Goal: Task Accomplishment & Management: Manage account settings

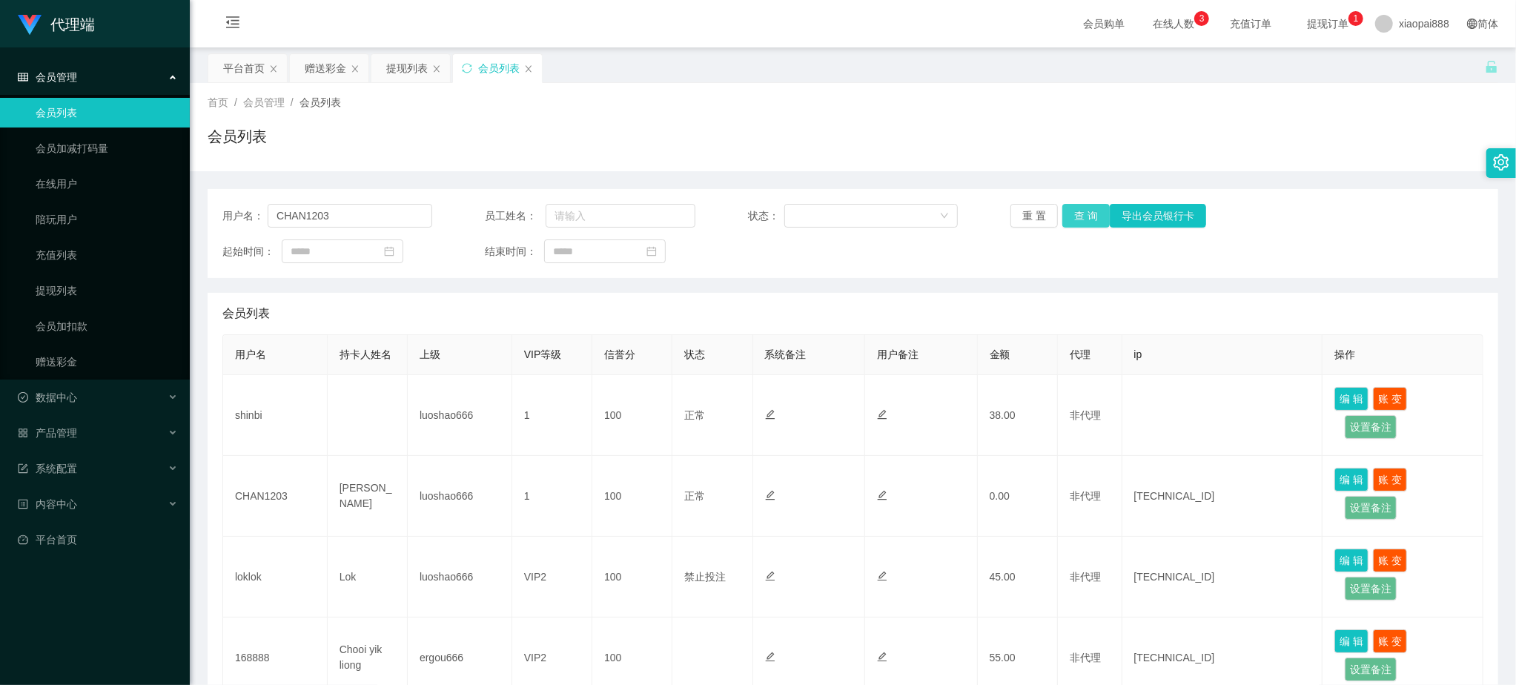
type input "CHAN1203"
click at [1089, 208] on button "查 询" at bounding box center [1085, 216] width 47 height 24
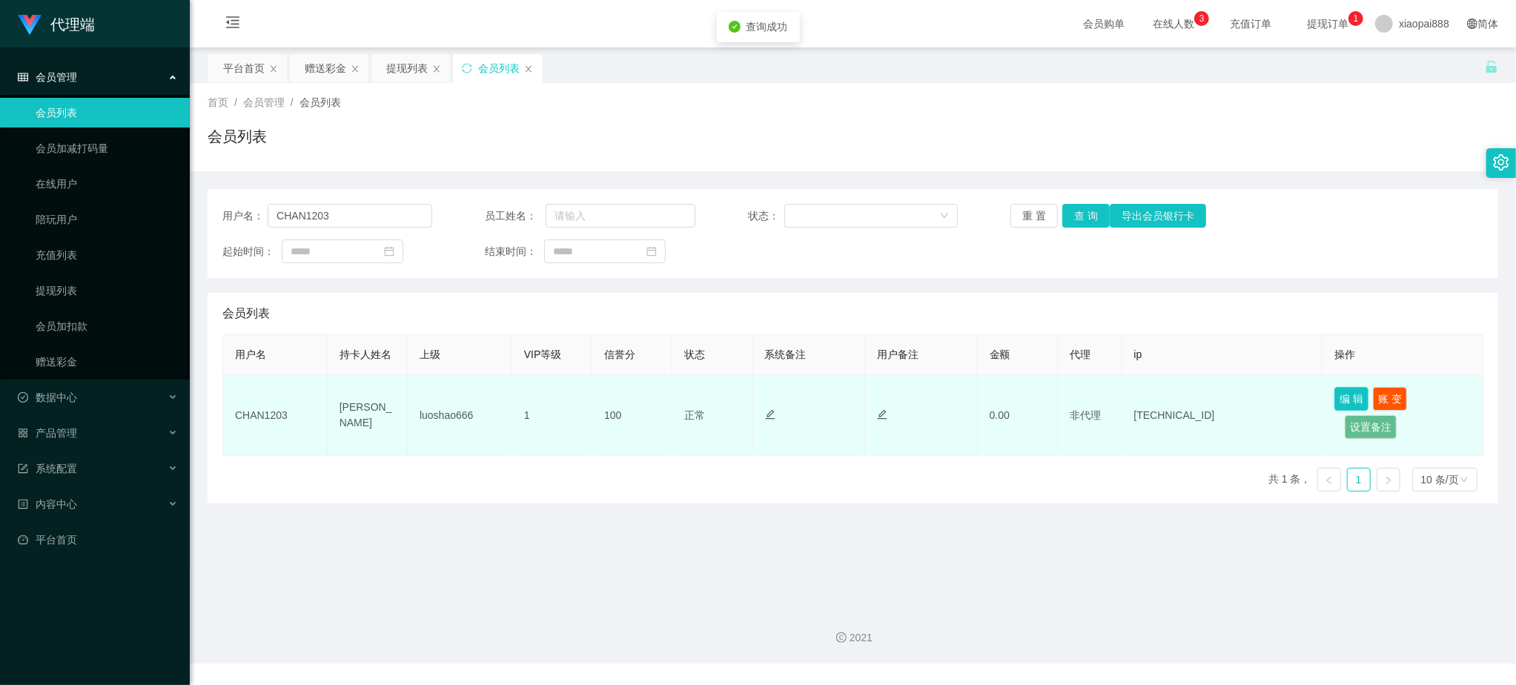
click at [1343, 399] on button "编 辑" at bounding box center [1351, 399] width 34 height 24
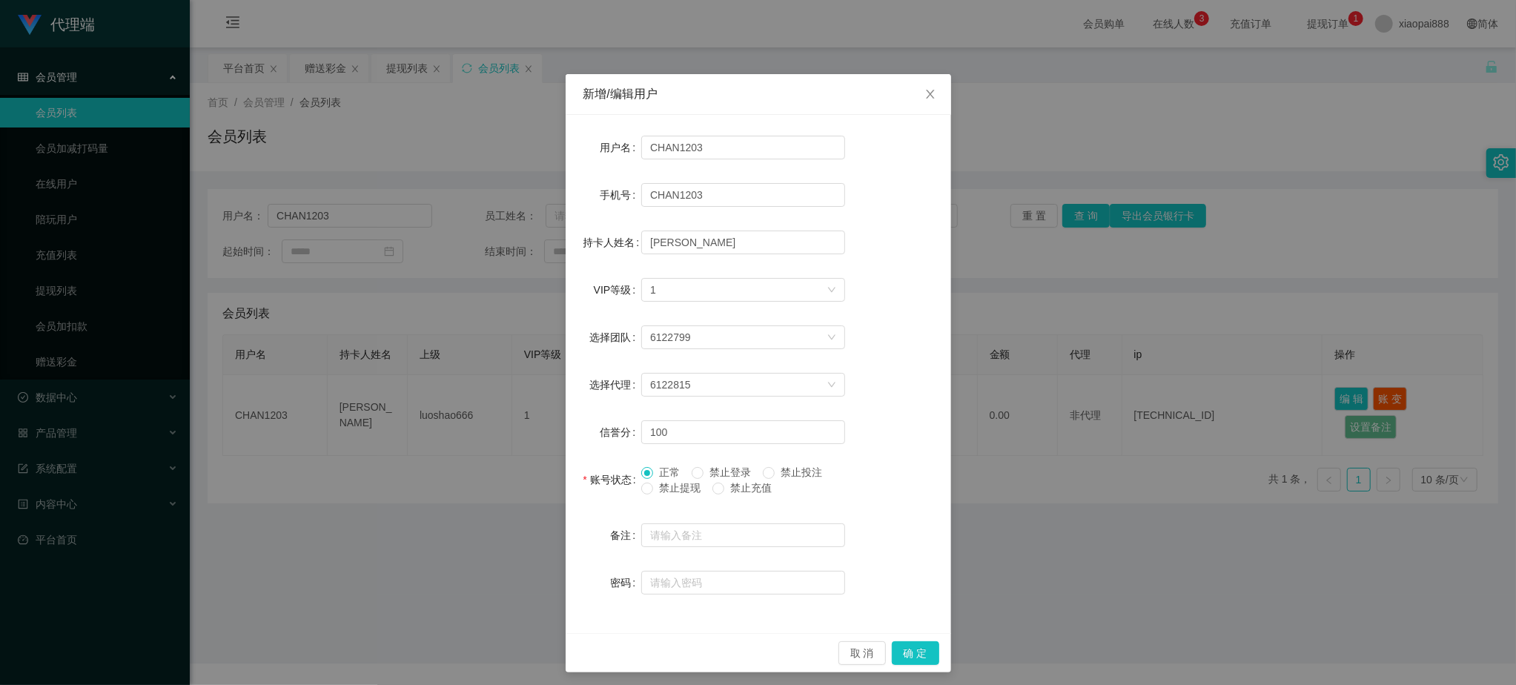
scroll to position [4, 0]
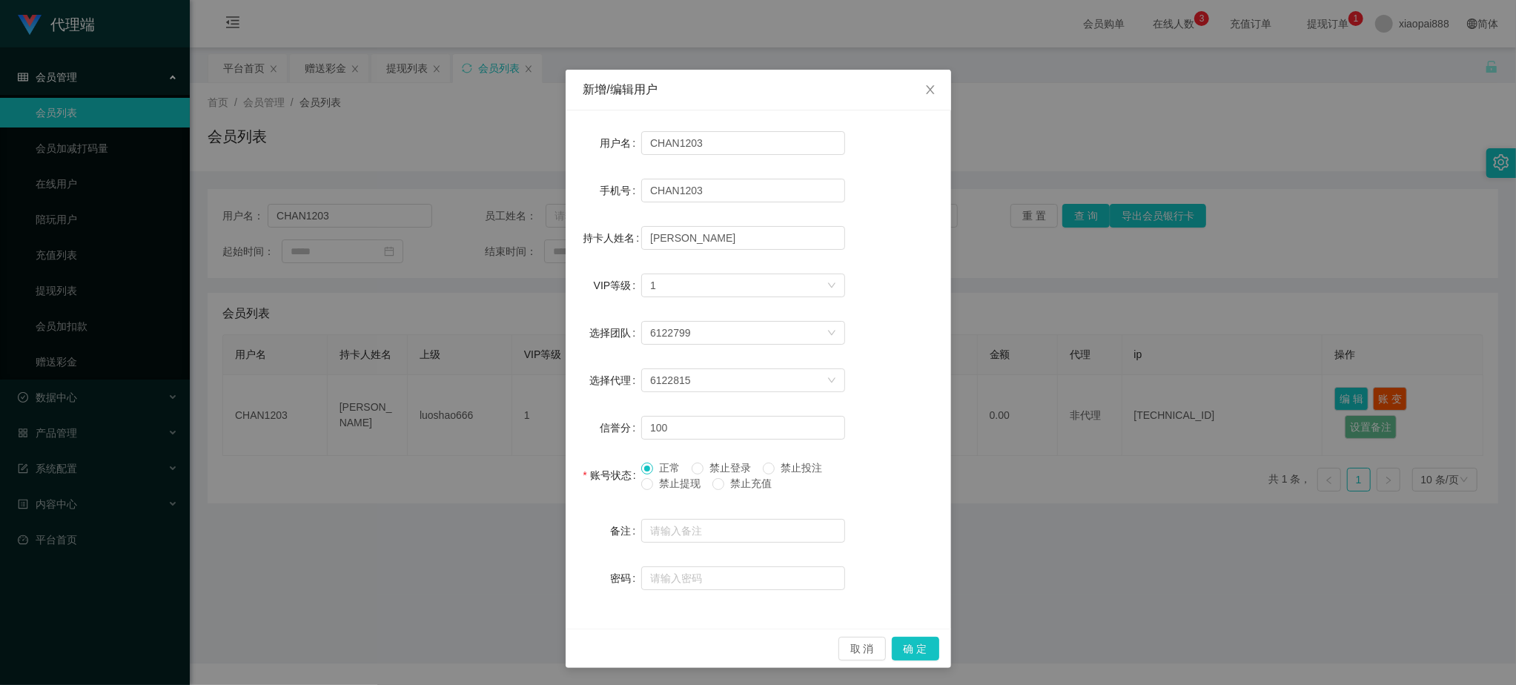
drag, startPoint x: 1056, startPoint y: 360, endPoint x: 1092, endPoint y: 362, distance: 35.6
click at [1056, 360] on div "新增/编辑用户 用户名 CHAN1203 手机号 CHAN1203 持卡人姓名 [PERSON_NAME] VIP等级 选择VIP等级 1 选择团队 6122…" at bounding box center [758, 342] width 1516 height 685
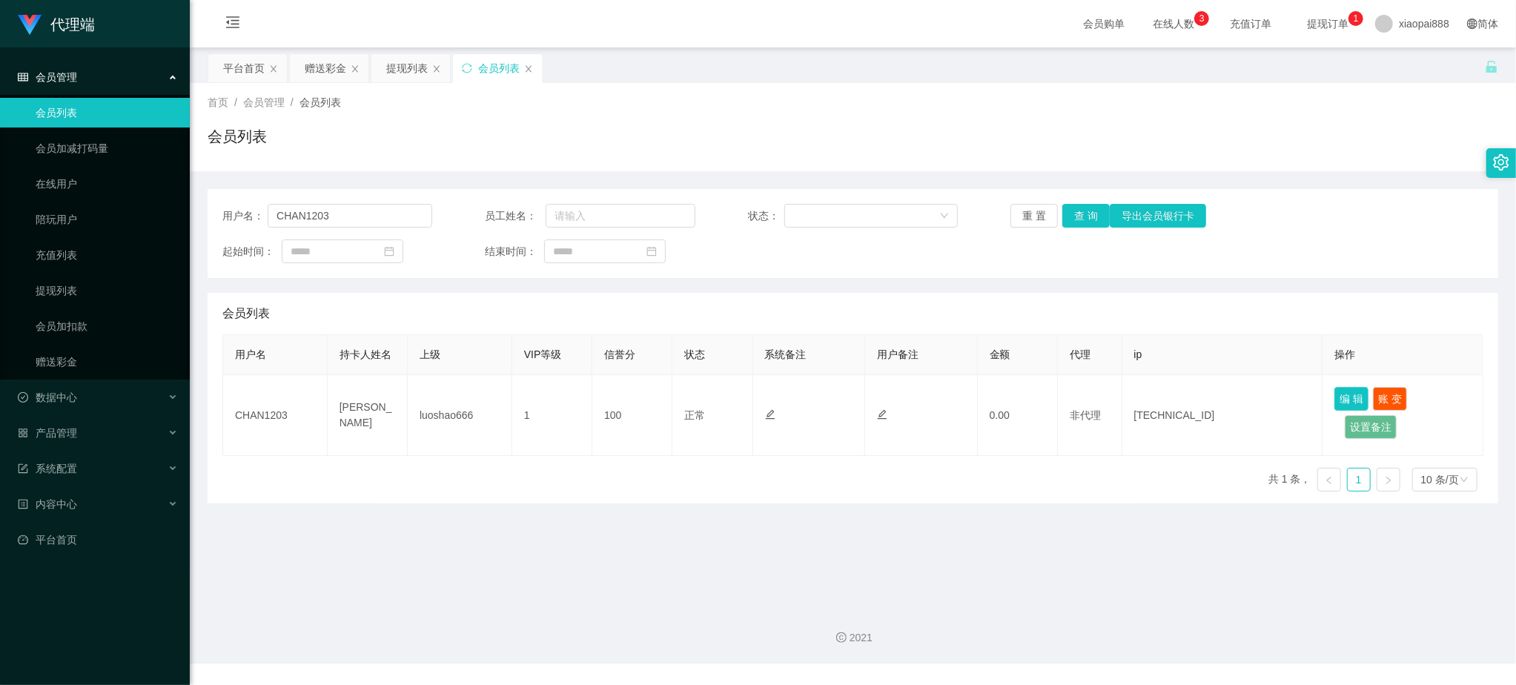
scroll to position [0, 0]
click at [342, 214] on input "CHAN1203" at bounding box center [350, 216] width 165 height 24
click at [107, 390] on div "数据中心" at bounding box center [95, 397] width 190 height 30
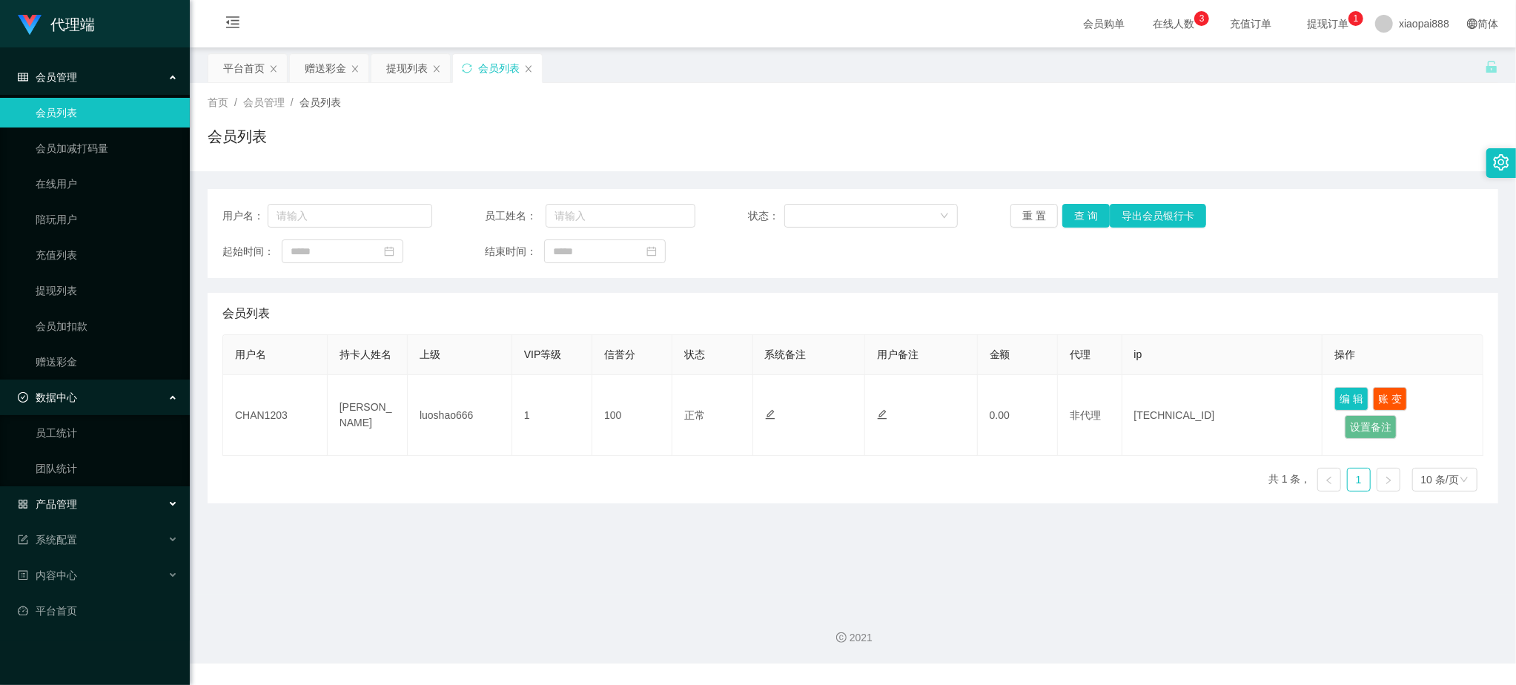
click at [116, 499] on div "产品管理" at bounding box center [95, 504] width 190 height 30
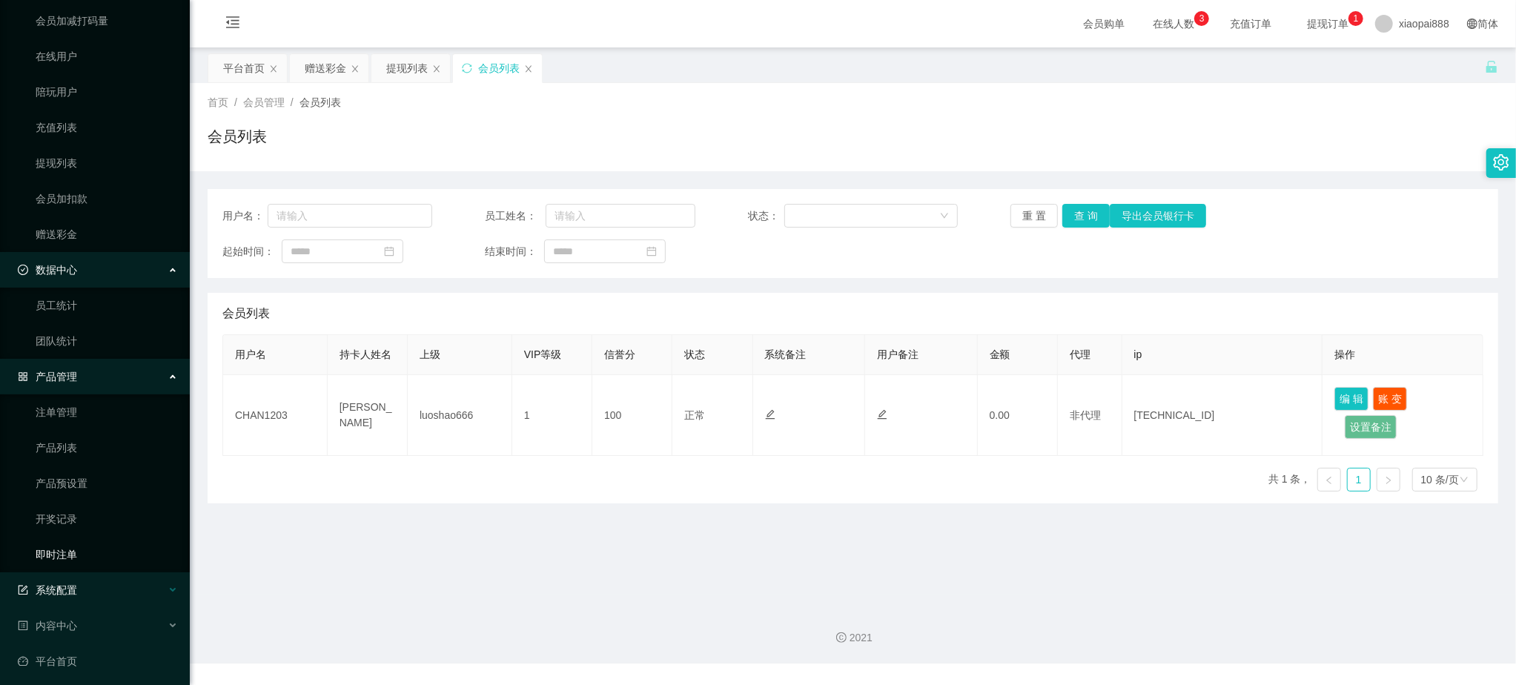
click at [108, 587] on div "系统配置" at bounding box center [95, 590] width 190 height 30
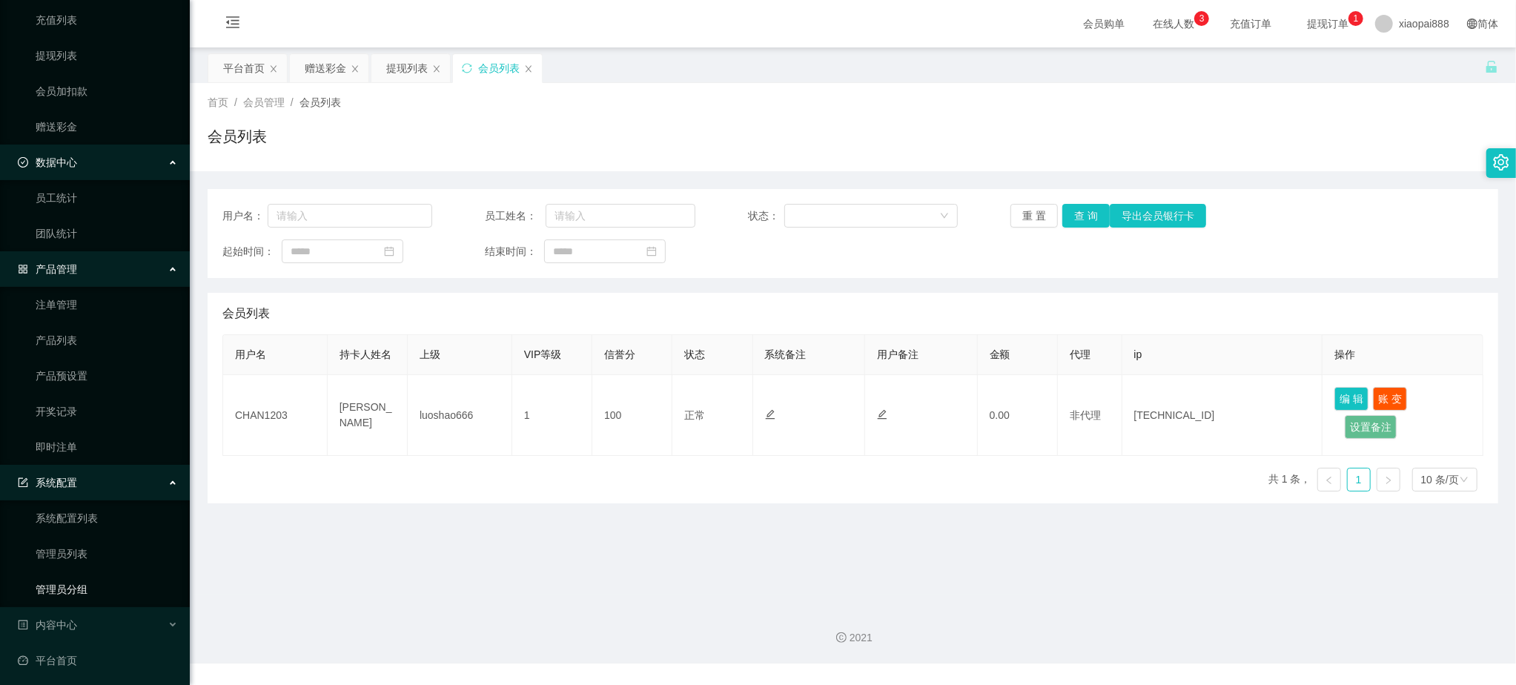
scroll to position [237, 0]
click at [101, 605] on ul "会员管理 会员列表 会员加减打码量 在线用户 陪玩用户 充值列表 提现列表 会员加扣款 赠送彩金 数据中心 员工统计 团队统计 产品管理 注单管理 产品列表 …" at bounding box center [95, 248] width 190 height 877
click at [101, 618] on div "内容中心" at bounding box center [95, 623] width 190 height 30
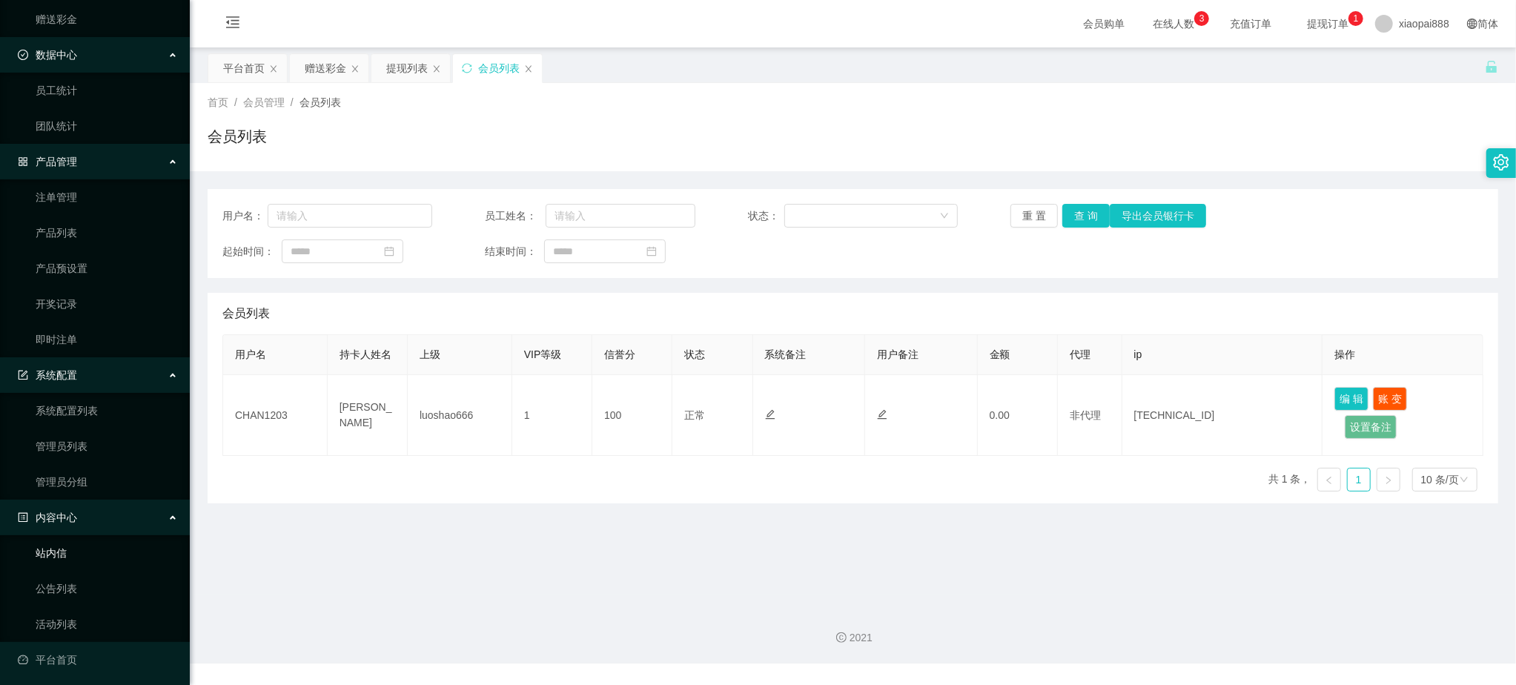
scroll to position [347, 0]
click at [107, 647] on link "平台首页" at bounding box center [98, 655] width 160 height 30
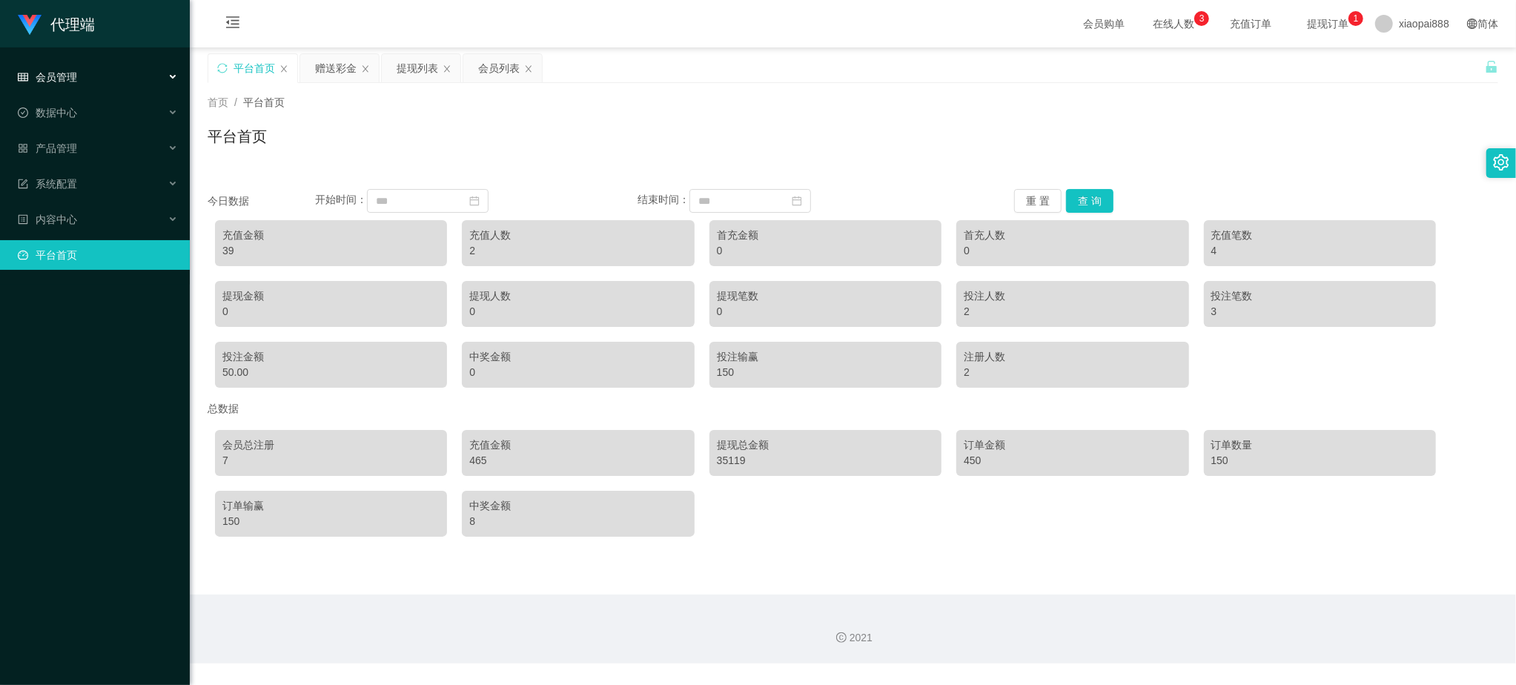
click at [71, 77] on span "会员管理" at bounding box center [47, 77] width 59 height 12
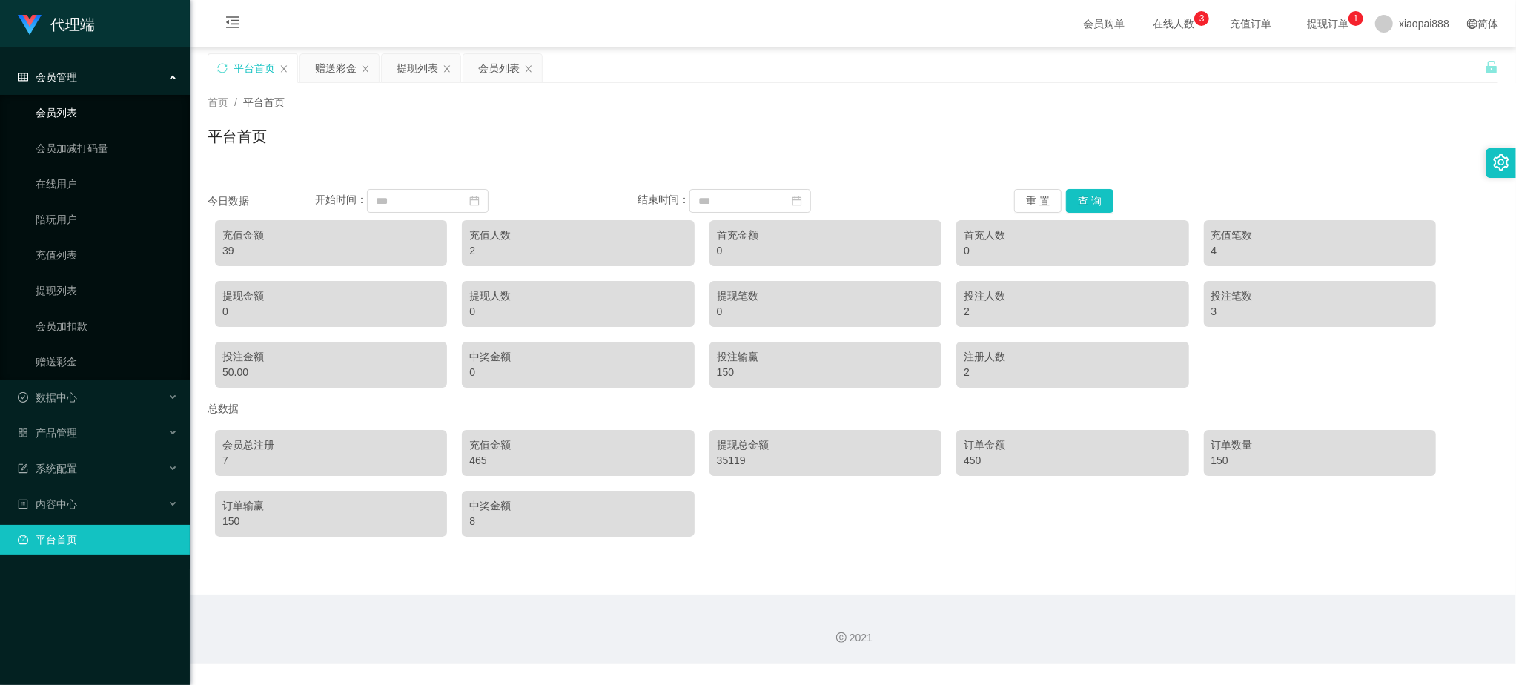
click at [90, 105] on link "会员列表" at bounding box center [107, 113] width 142 height 30
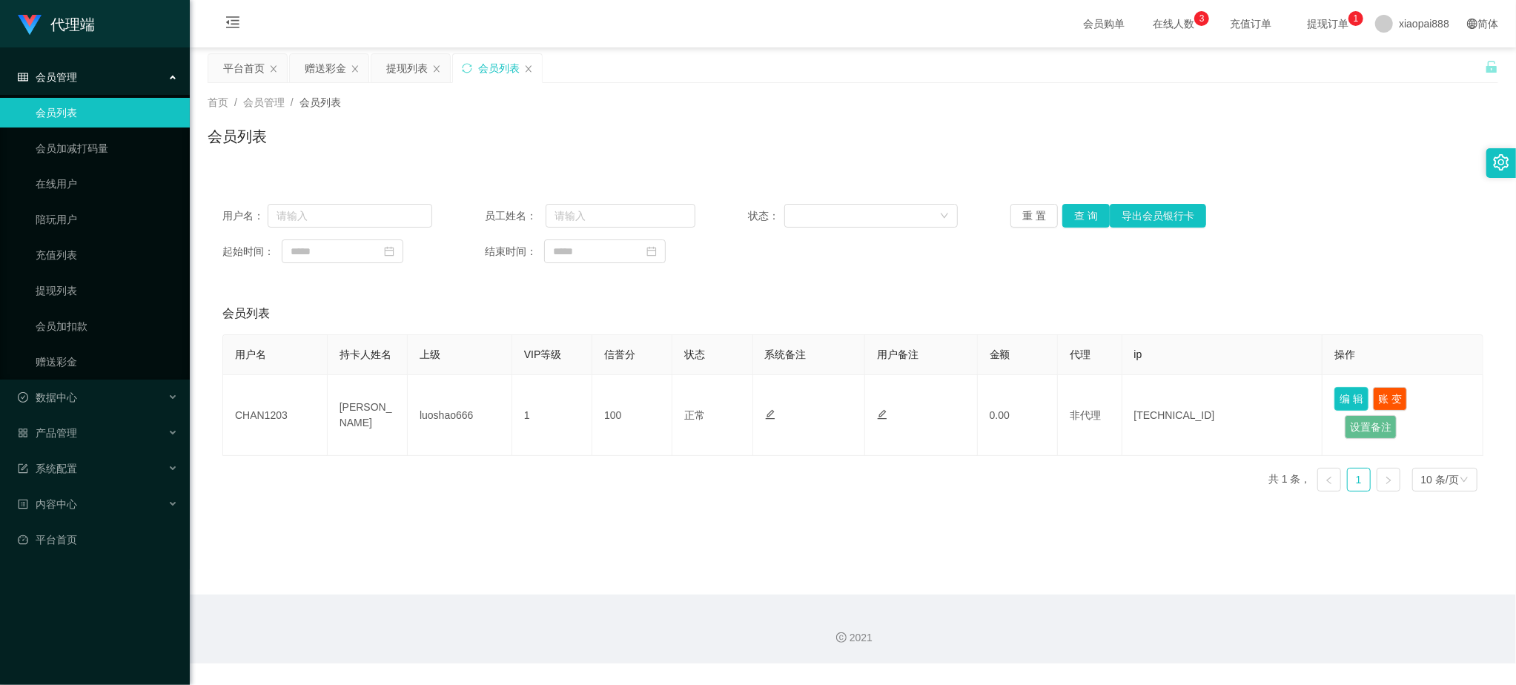
click at [1344, 409] on button "编 辑" at bounding box center [1351, 399] width 34 height 24
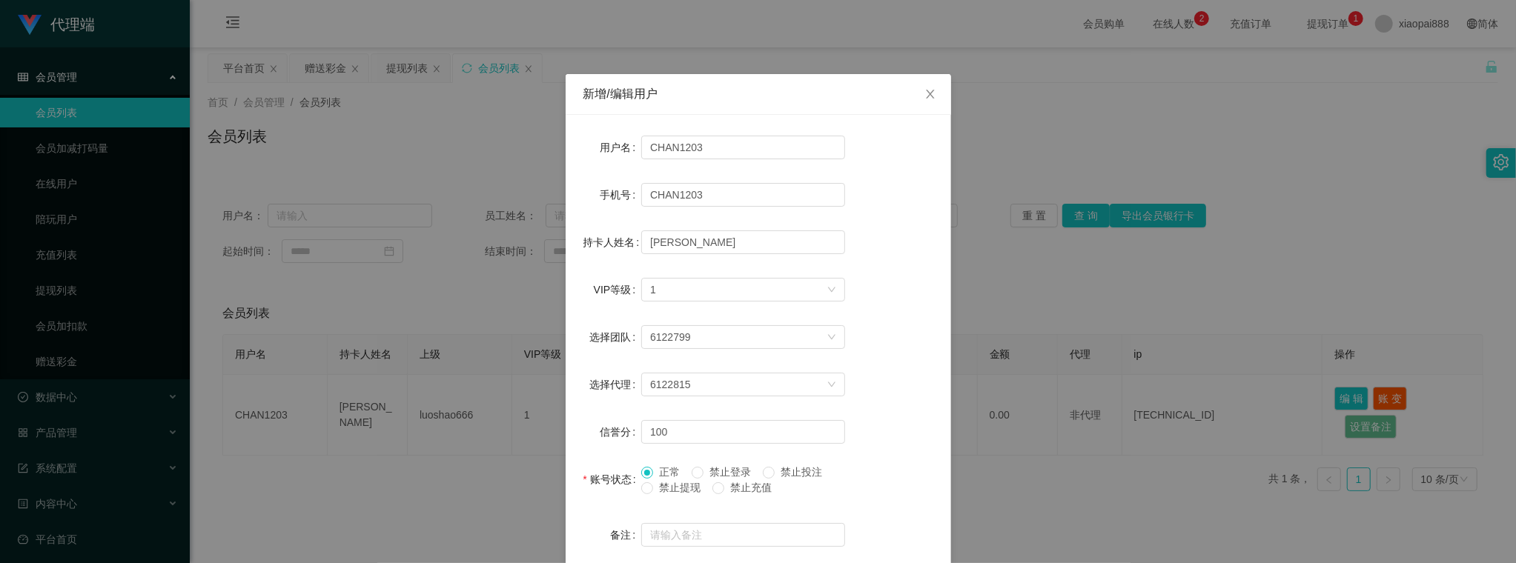
click at [925, 336] on div "选择团队 6122799" at bounding box center [758, 337] width 350 height 30
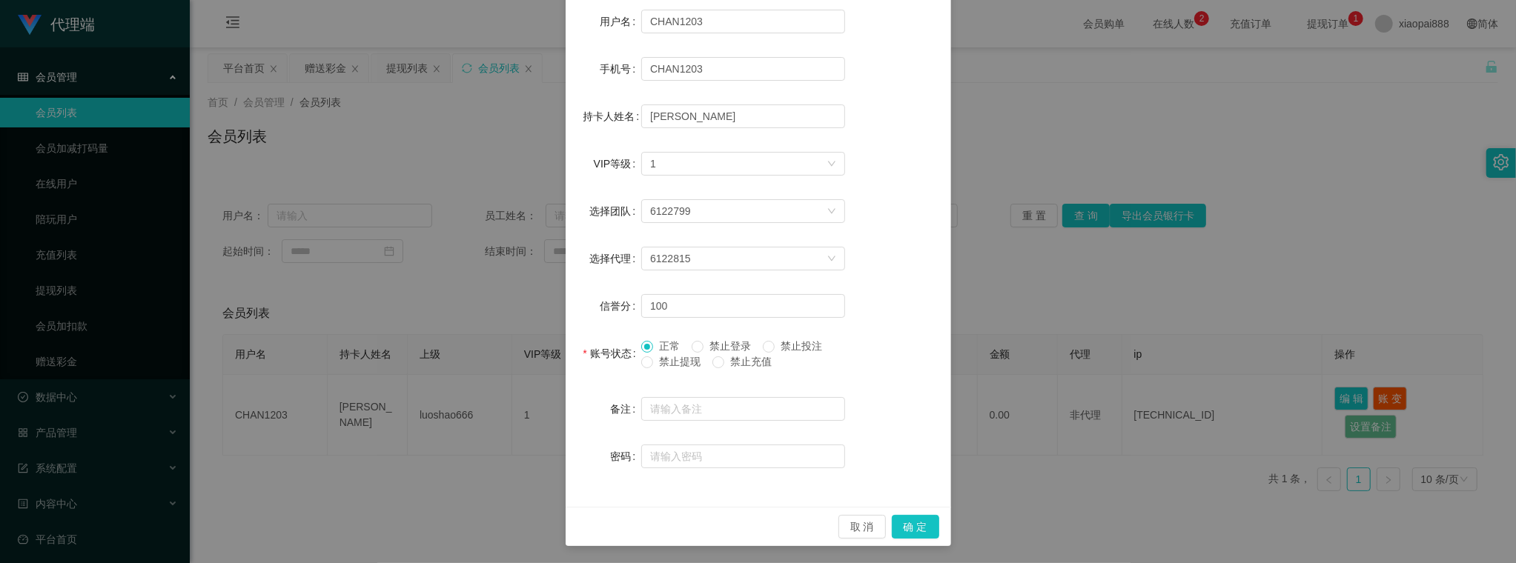
click at [1020, 328] on div "新增/编辑用户 用户名 CHAN1203 手机号 CHAN1203 持卡人姓名 [PERSON_NAME] VIP等级 选择VIP等级 1 选择团队 6122…" at bounding box center [758, 281] width 1516 height 563
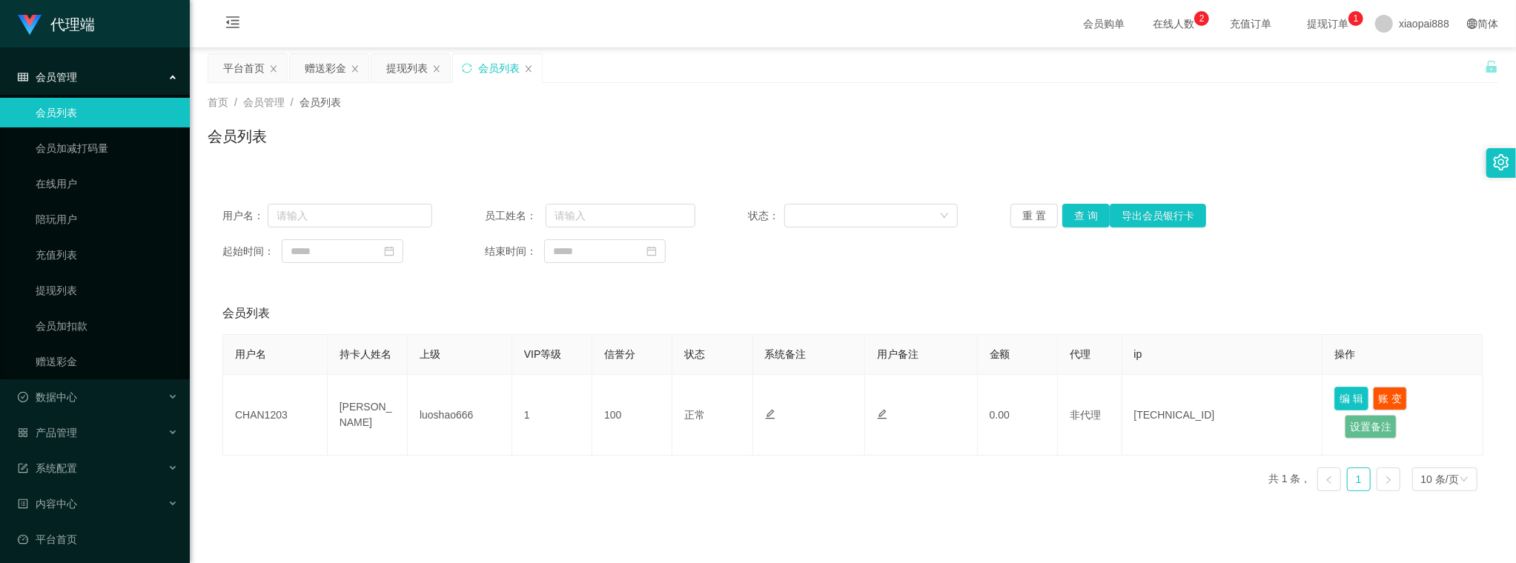
scroll to position [52, 0]
click at [836, 300] on div "会员列表" at bounding box center [852, 314] width 1261 height 42
click at [908, 163] on div "首页 / 会员管理 / 会员列表 / 会员列表" at bounding box center [853, 127] width 1326 height 88
click at [395, 73] on div "提现列表" at bounding box center [407, 68] width 42 height 28
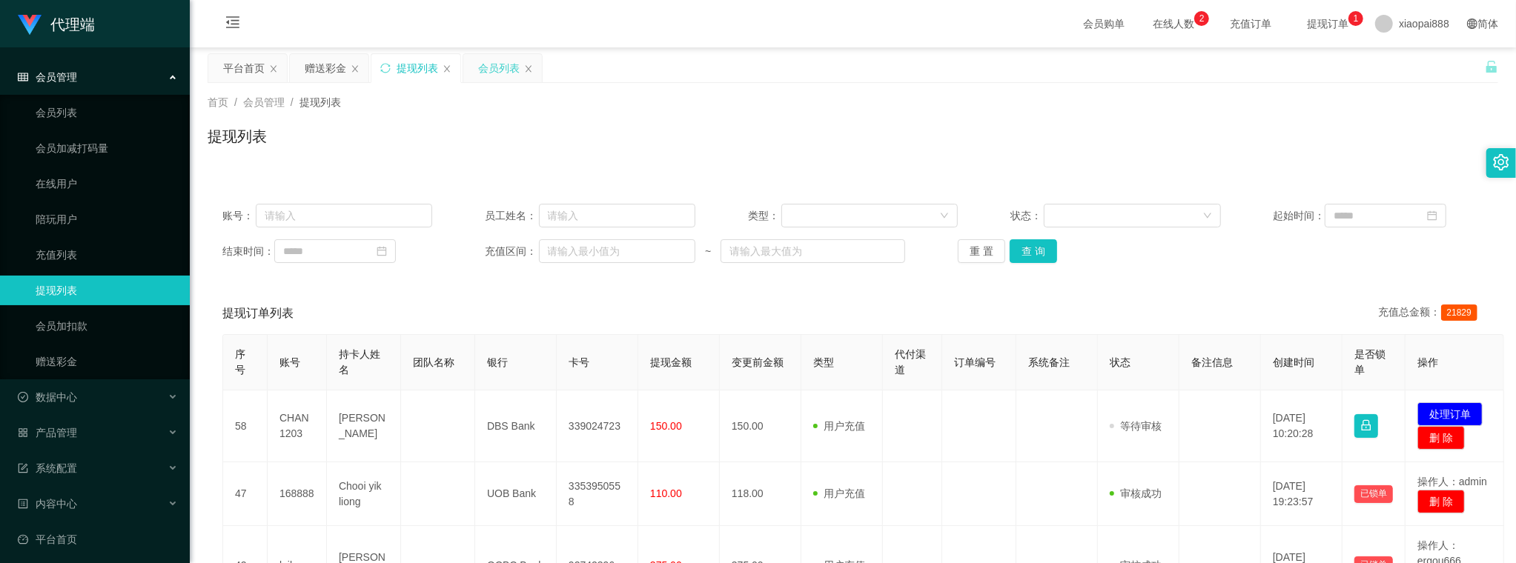
click at [497, 63] on div "会员列表" at bounding box center [499, 68] width 42 height 28
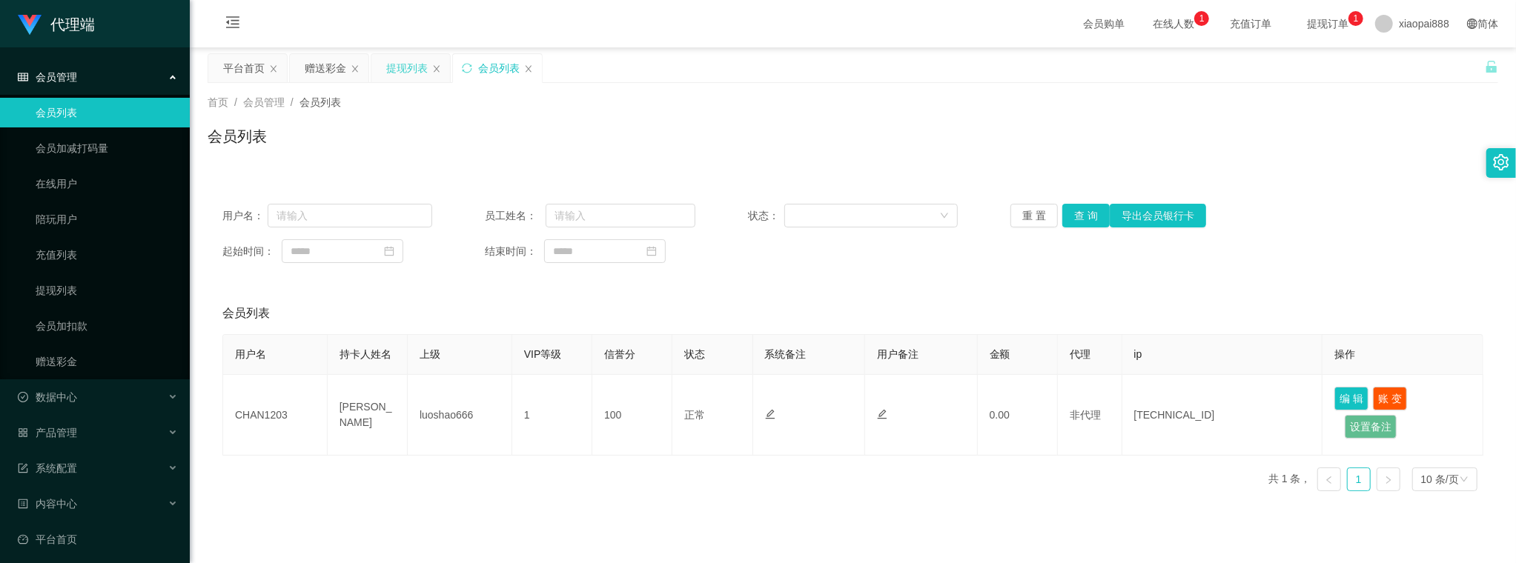
click at [388, 60] on div "提现列表" at bounding box center [407, 68] width 42 height 28
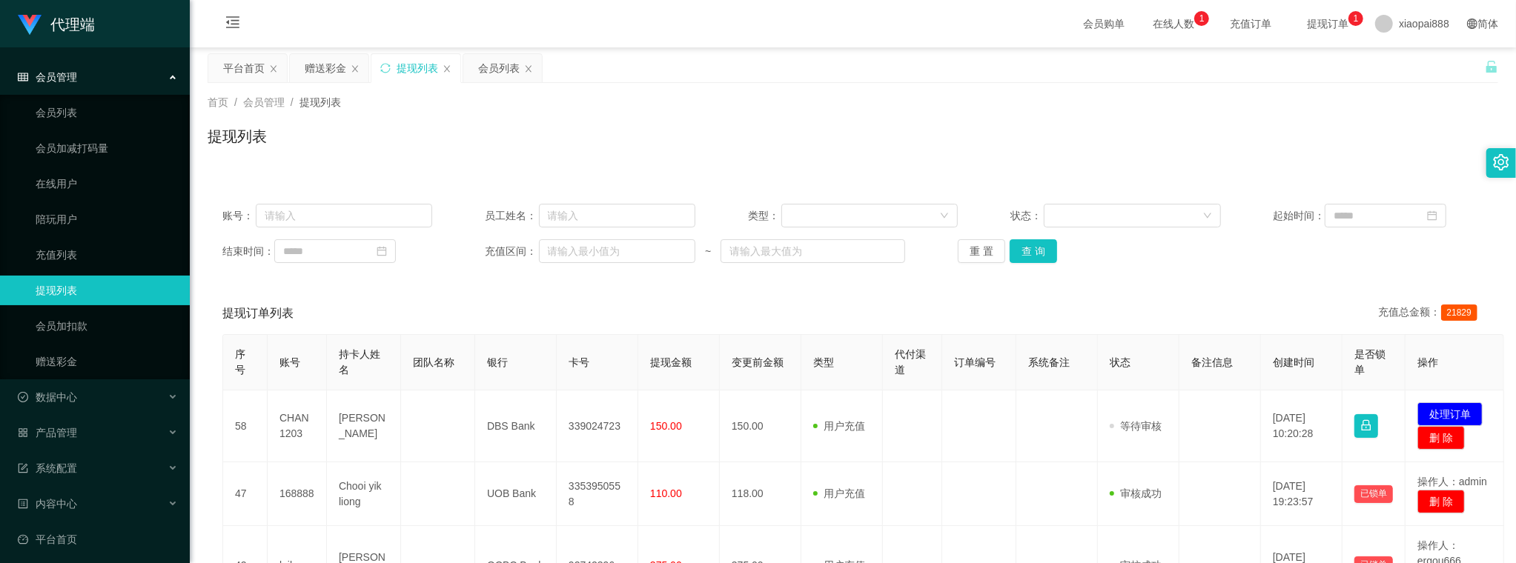
click at [632, 139] on div "提现列表" at bounding box center [853, 142] width 1290 height 34
click at [365, 212] on input "text" at bounding box center [344, 216] width 177 height 24
paste input "CHAN1203"
type input "CHAN1203"
click at [1029, 242] on button "查 询" at bounding box center [1032, 251] width 47 height 24
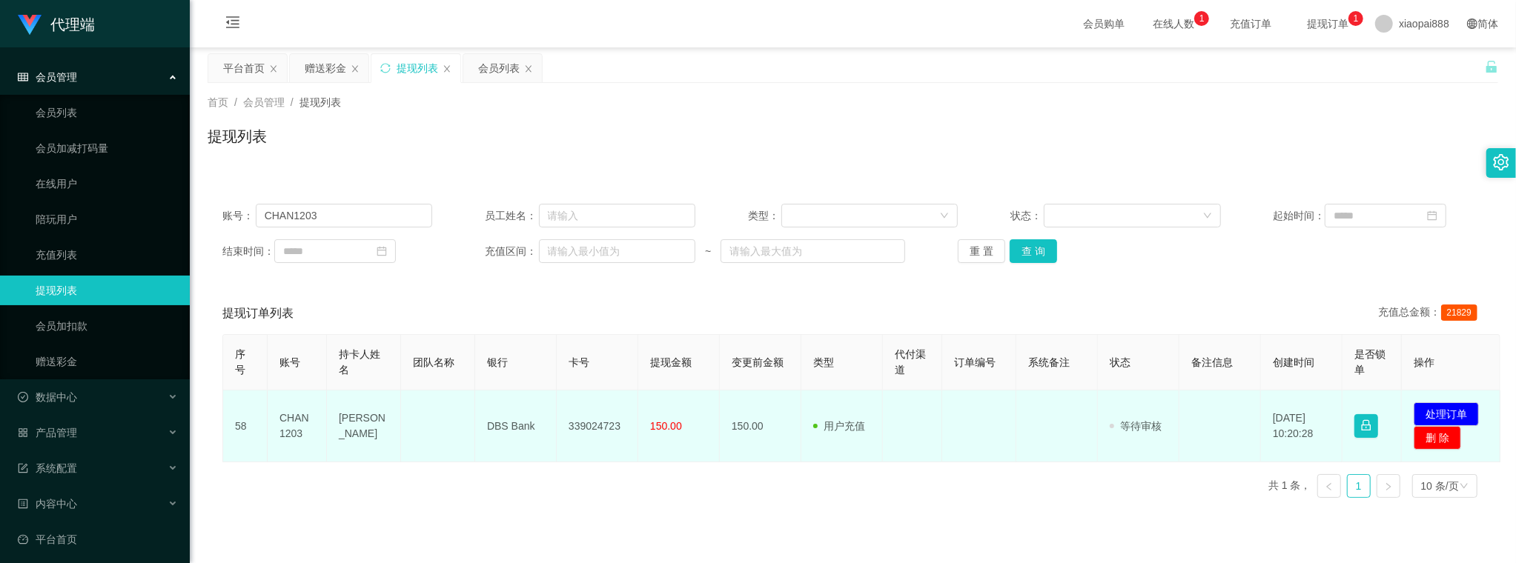
click at [736, 445] on td "150.00" at bounding box center [761, 427] width 82 height 72
click at [464, 445] on td at bounding box center [438, 427] width 74 height 72
click at [442, 416] on td at bounding box center [438, 427] width 74 height 72
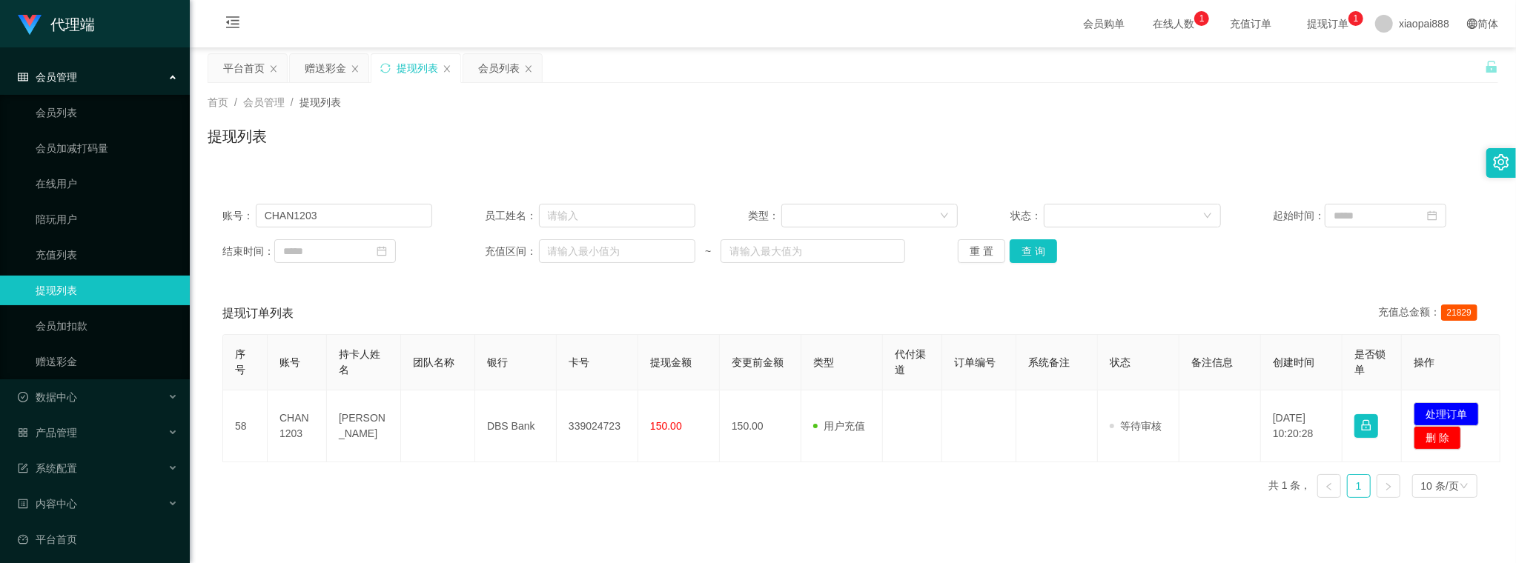
click at [466, 324] on div "提现订单列表 充值总金额： 21829" at bounding box center [852, 314] width 1261 height 42
click at [449, 296] on div "提现订单列表 充值总金额： 21829" at bounding box center [852, 314] width 1261 height 42
click at [451, 297] on div "提现订单列表 充值总金额： 21829" at bounding box center [852, 314] width 1261 height 42
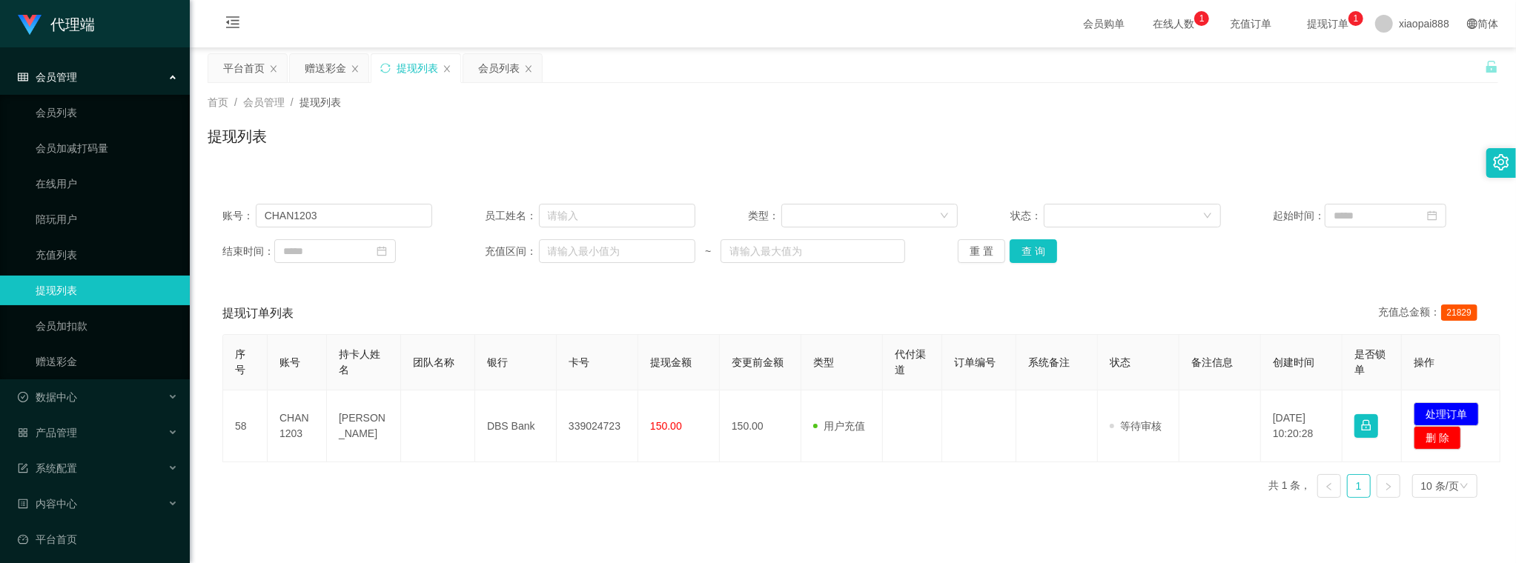
click at [434, 298] on div "提现订单列表 充值总金额： 21829" at bounding box center [852, 314] width 1261 height 42
click at [415, 300] on div "提现订单列表 充值总金额： 21829" at bounding box center [852, 314] width 1261 height 42
click at [409, 301] on div "提现订单列表 充值总金额： 21829" at bounding box center [852, 314] width 1261 height 42
drag, startPoint x: 335, startPoint y: 291, endPoint x: 228, endPoint y: 279, distance: 107.4
click at [335, 291] on div "账号： CHAN1203 员工姓名： 类型： 状态： 起始时间： 结束时间： 充值区间： ~ 重 置 查 询 提现订单列表 充值总金额： 21829 序号 账…" at bounding box center [853, 349] width 1290 height 321
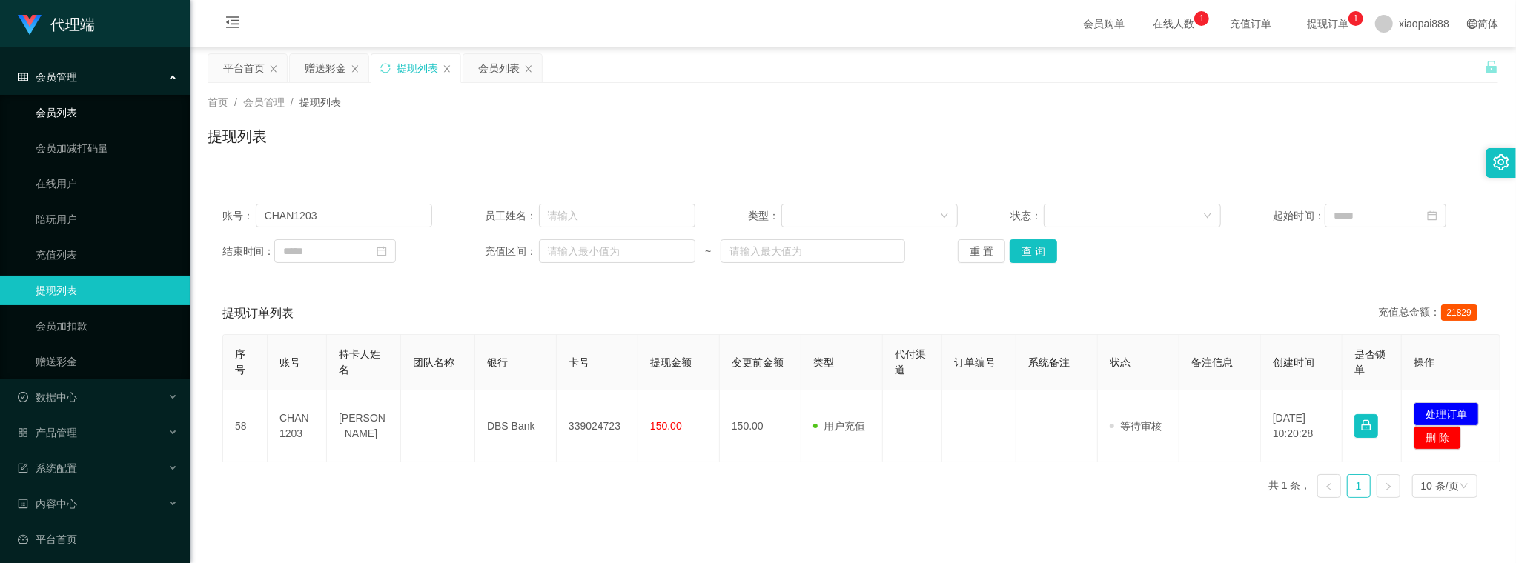
click at [39, 111] on link "会员列表" at bounding box center [107, 113] width 142 height 30
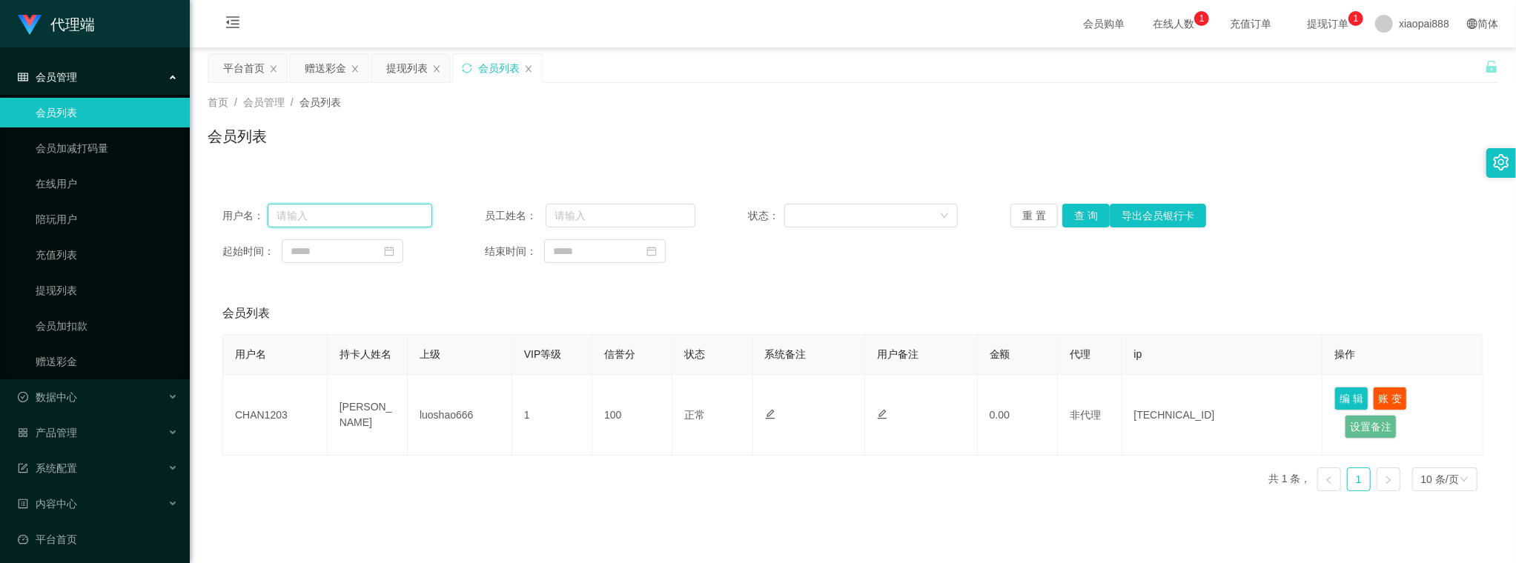
click at [345, 210] on input "text" at bounding box center [350, 216] width 165 height 24
paste input "CHAN1203"
type input "CHAN1203"
click at [1084, 223] on button "查 询" at bounding box center [1085, 216] width 47 height 24
click at [808, 285] on div "用户名： CHAN1203 员工姓名： 状态： 重 置 查 询 导出会员银行卡 起始时间： 结束时间： 会员列表 用户名 持卡人姓名 上级 VIP等级 信誉分…" at bounding box center [853, 346] width 1290 height 314
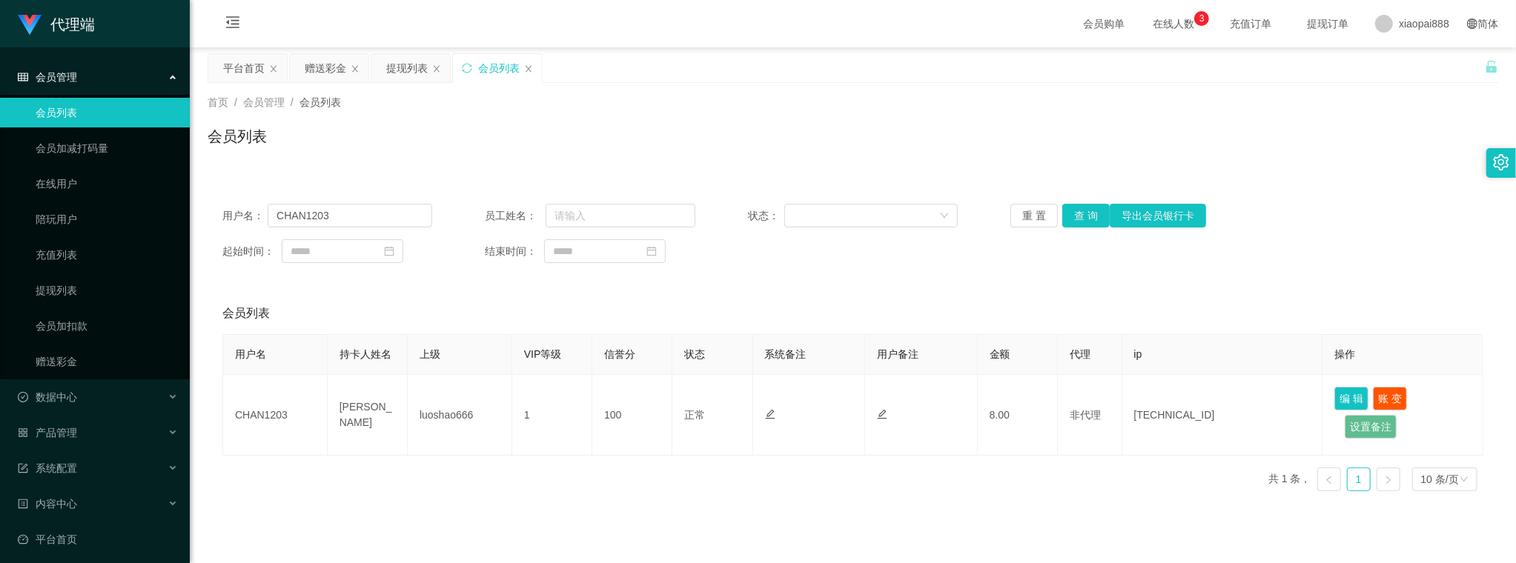
click at [1216, 147] on div "会员列表" at bounding box center [853, 142] width 1290 height 34
